Goal: Find specific page/section: Find specific page/section

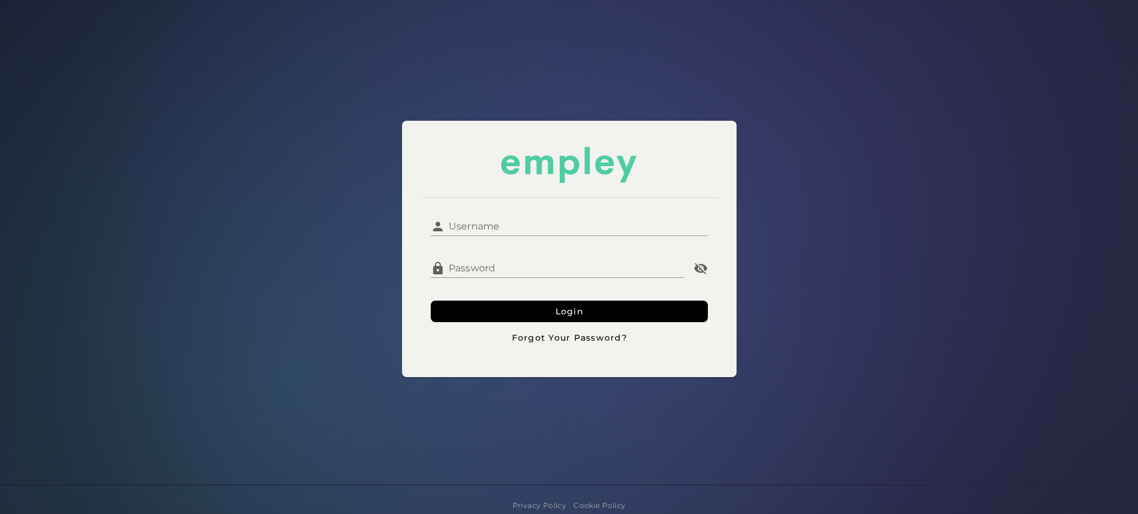
click at [490, 226] on input "Username" at bounding box center [576, 221] width 263 height 29
type input "*********"
click at [431, 300] on button "Login" at bounding box center [569, 311] width 277 height 22
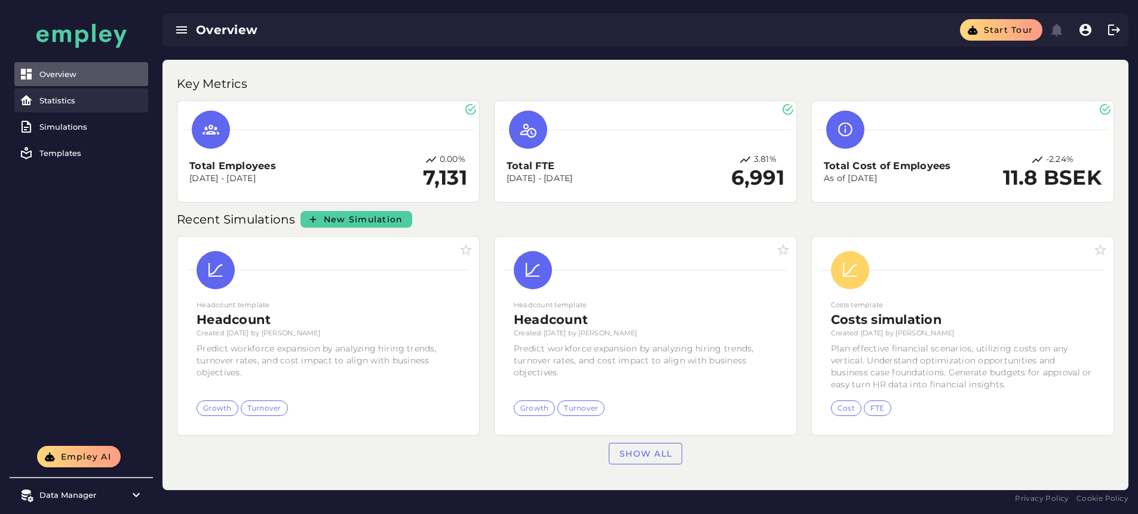
click at [42, 99] on div "Statistics" at bounding box center [91, 101] width 104 height 10
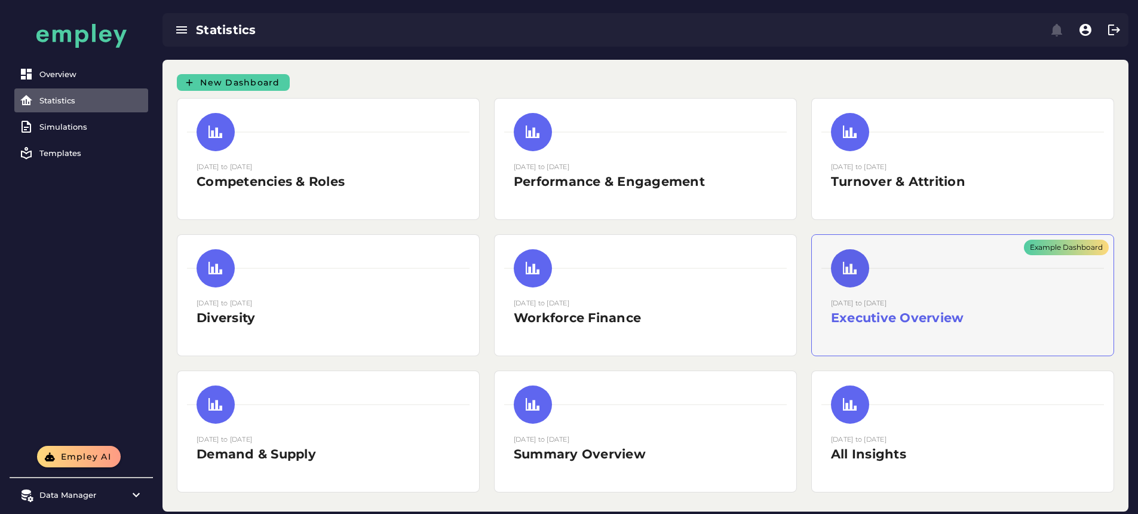
click at [812, 280] on div "Example Dashboard" at bounding box center [963, 295] width 302 height 121
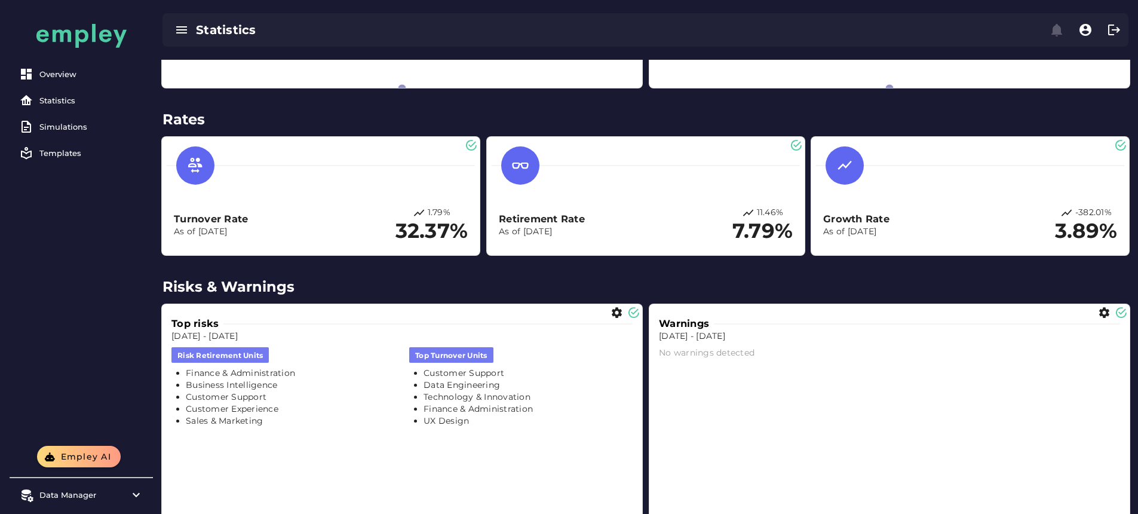
scroll to position [1270, 0]
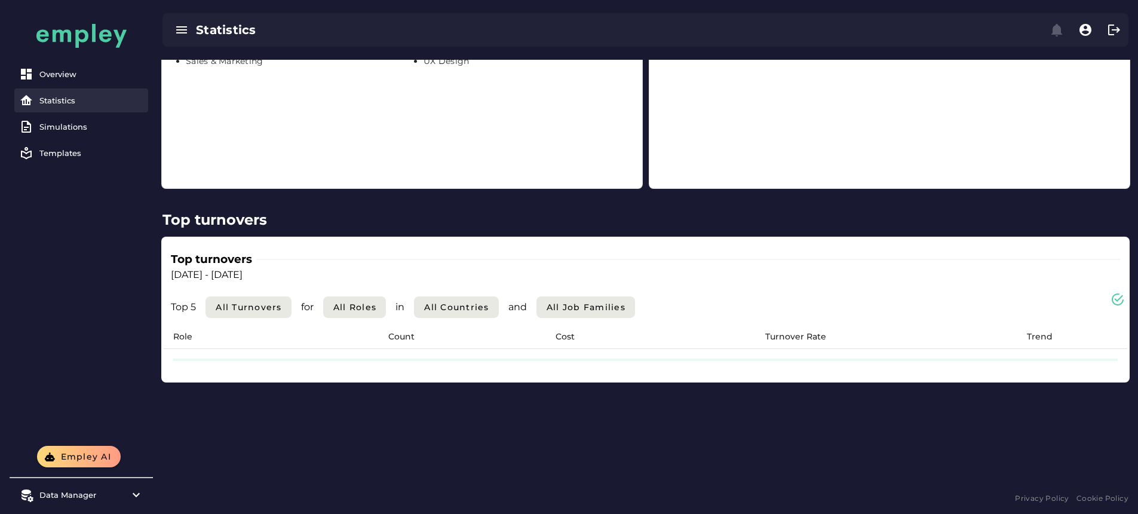
click at [86, 97] on div "Statistics" at bounding box center [91, 101] width 104 height 10
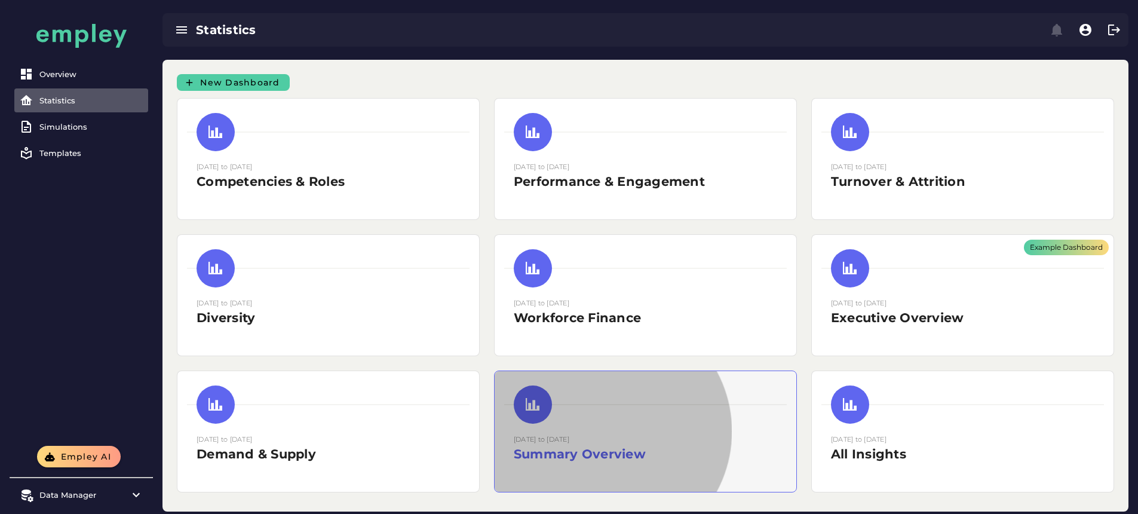
click at [787, 385] on div at bounding box center [645, 404] width 283 height 38
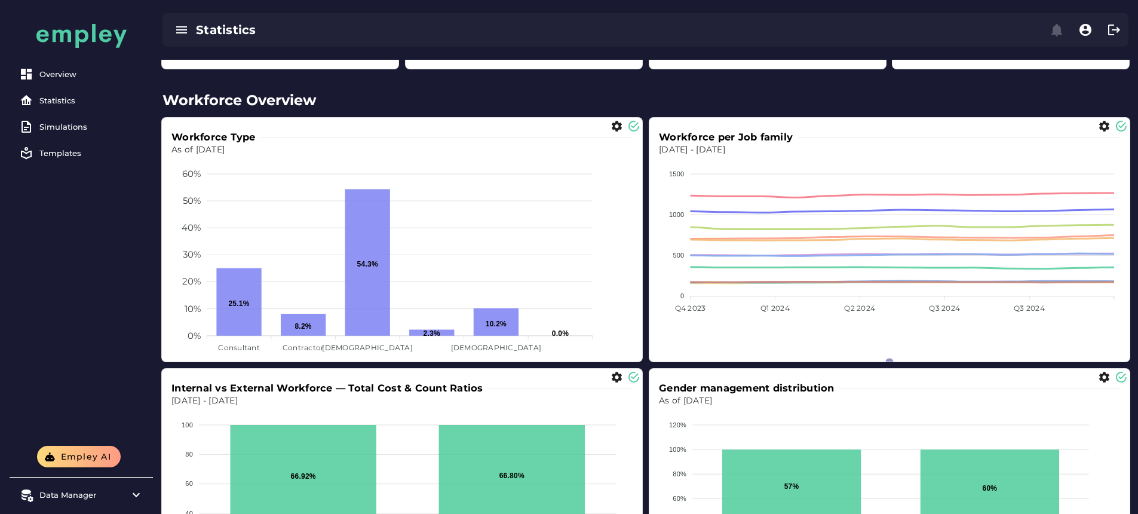
scroll to position [67, 0]
